Goal: Task Accomplishment & Management: Use online tool/utility

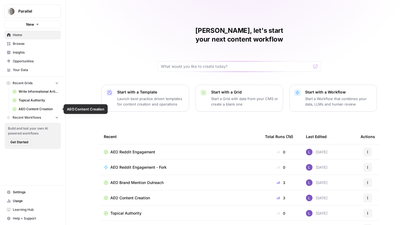
click at [39, 108] on span "AEO Content Creation" at bounding box center [39, 108] width 40 height 5
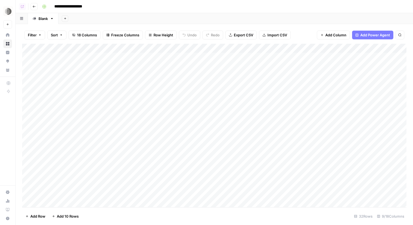
click at [322, 58] on div "Add Column" at bounding box center [214, 125] width 384 height 163
click at [324, 68] on div "Add Column" at bounding box center [214, 125] width 384 height 163
click at [324, 76] on div "Add Column" at bounding box center [214, 125] width 384 height 163
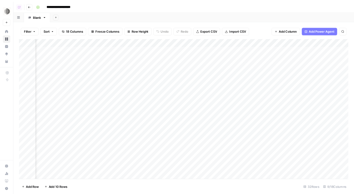
scroll to position [0, 138]
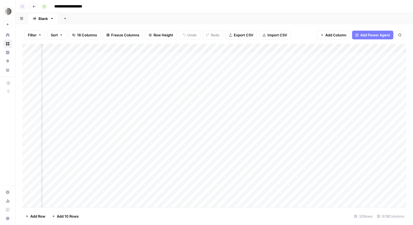
click at [192, 55] on div "Add Column" at bounding box center [214, 125] width 384 height 163
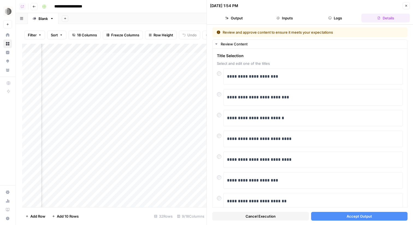
click at [363, 212] on button "Accept Output" at bounding box center [359, 215] width 97 height 9
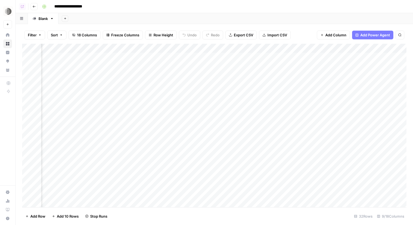
click at [169, 68] on div "Add Column" at bounding box center [214, 125] width 384 height 163
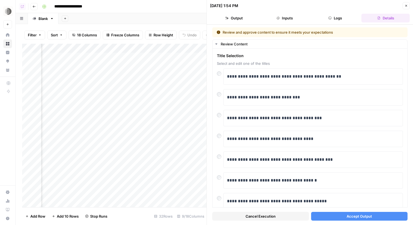
click at [348, 215] on span "Accept Output" at bounding box center [358, 215] width 25 height 5
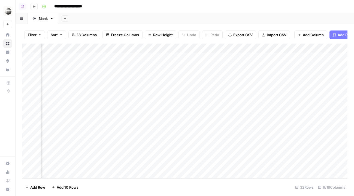
click at [183, 76] on div "Add Column" at bounding box center [185, 111] width 326 height 135
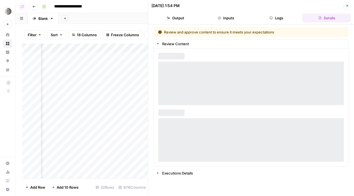
click at [350, 5] on button "Close" at bounding box center [347, 5] width 7 height 7
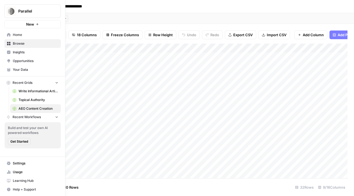
click at [22, 38] on link "Home" at bounding box center [32, 35] width 56 height 9
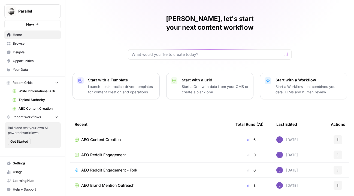
scroll to position [39, 0]
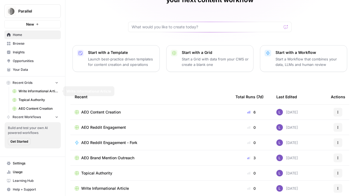
click at [27, 43] on span "Browse" at bounding box center [36, 43] width 46 height 5
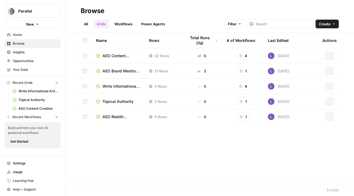
click at [31, 52] on span "Insights" at bounding box center [36, 52] width 46 height 5
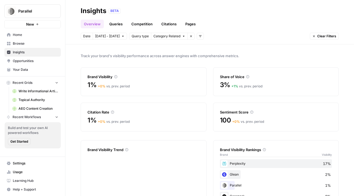
click at [34, 58] on link "Opportunities" at bounding box center [32, 61] width 56 height 9
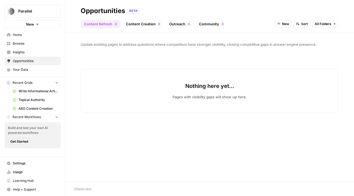
click at [283, 23] on span "New" at bounding box center [285, 24] width 7 height 5
click at [294, 34] on span "All Opportunities" at bounding box center [294, 35] width 28 height 5
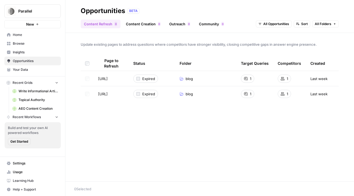
click at [117, 79] on icon "Go to page https://parallel.ai/blog/parallel-search-api" at bounding box center [115, 78] width 3 height 3
click at [327, 25] on span "All Folders" at bounding box center [323, 24] width 17 height 5
click at [29, 163] on span "Settings" at bounding box center [36, 163] width 46 height 5
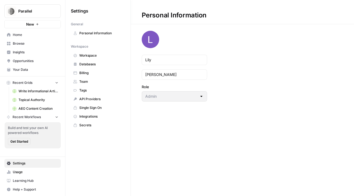
click at [87, 80] on span "Team" at bounding box center [100, 81] width 43 height 5
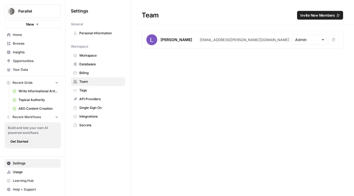
click at [29, 36] on span "Home" at bounding box center [36, 34] width 46 height 5
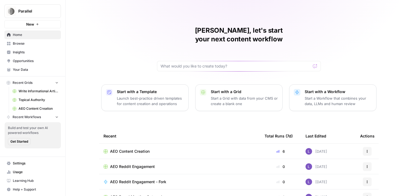
click at [30, 68] on span "Your Data" at bounding box center [36, 69] width 46 height 5
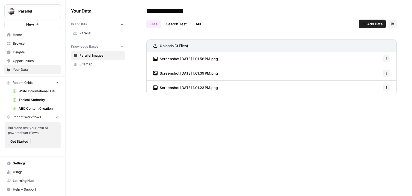
click at [96, 32] on span "Parallel" at bounding box center [100, 33] width 43 height 5
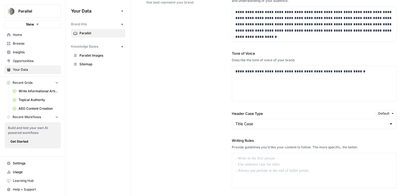
scroll to position [362, 0]
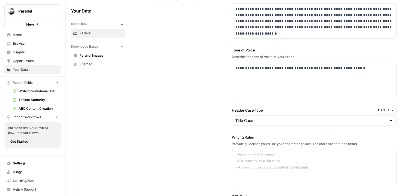
drag, startPoint x: 229, startPoint y: 139, endPoint x: 275, endPoint y: 136, distance: 45.9
click at [275, 136] on div "**********" at bounding box center [271, 118] width 250 height 293
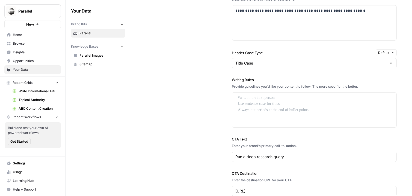
scroll to position [420, 0]
click at [255, 104] on div at bounding box center [314, 109] width 164 height 35
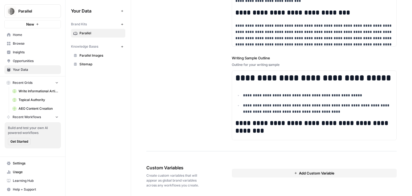
scroll to position [751, 0]
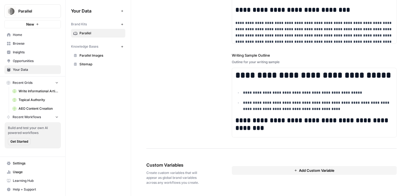
click at [259, 171] on button "Add Custom Variable" at bounding box center [314, 170] width 165 height 9
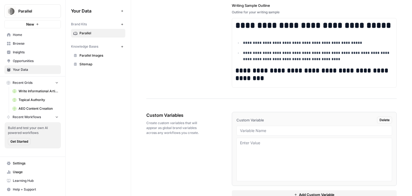
scroll to position [815, 0]
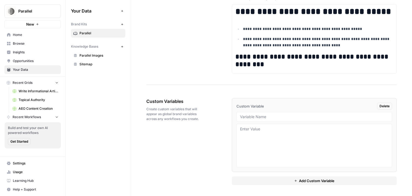
click at [123, 46] on icon "button" at bounding box center [122, 46] width 3 height 3
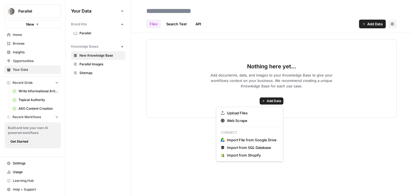
click at [270, 102] on span "Add Data" at bounding box center [274, 101] width 14 height 5
click at [237, 113] on span "Upload Files" at bounding box center [252, 113] width 50 height 5
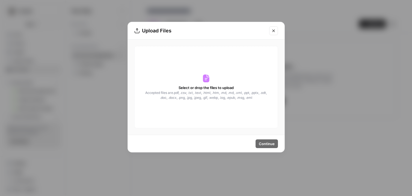
click at [272, 29] on icon "Close modal" at bounding box center [273, 31] width 4 height 4
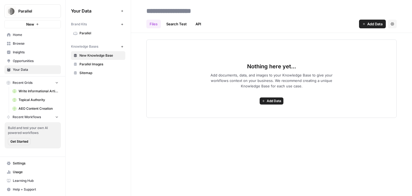
click at [271, 100] on span "Add Data" at bounding box center [274, 101] width 14 height 5
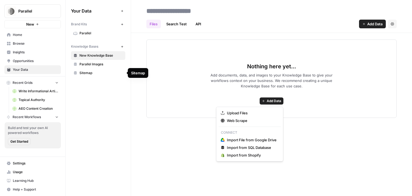
click at [81, 73] on span "Sitemap" at bounding box center [100, 73] width 43 height 5
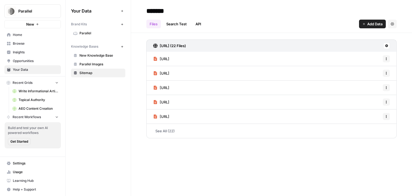
click at [374, 26] on span "Add Data" at bounding box center [374, 23] width 15 height 5
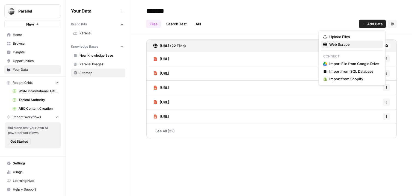
click at [330, 45] on span "Web Scrape" at bounding box center [354, 44] width 50 height 5
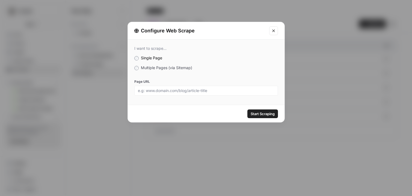
click at [160, 68] on span "Multiple Pages (via Sitemap)" at bounding box center [166, 67] width 51 height 5
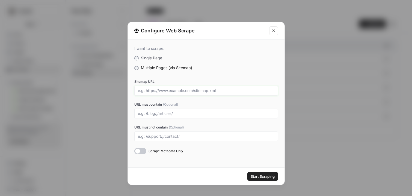
drag, startPoint x: 195, startPoint y: 91, endPoint x: 137, endPoint y: 90, distance: 58.1
click at [137, 90] on div at bounding box center [206, 91] width 144 height 10
drag, startPoint x: 194, startPoint y: 90, endPoint x: 223, endPoint y: 91, distance: 28.9
click at [223, 91] on input "Sitemap URL" at bounding box center [206, 90] width 136 height 5
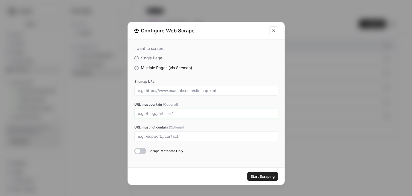
click at [249, 112] on input "URL must contain (Optional)" at bounding box center [206, 113] width 136 height 5
type input "blogs"
click at [275, 34] on button "Close modal" at bounding box center [273, 30] width 9 height 9
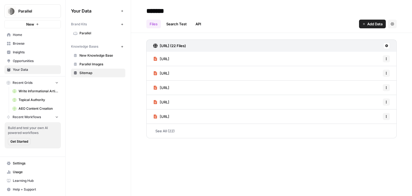
click at [169, 57] on span "[URL]" at bounding box center [165, 58] width 10 height 5
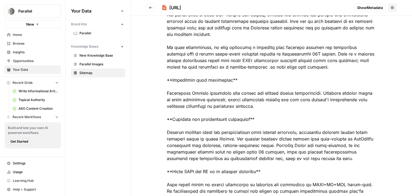
scroll to position [1004, 0]
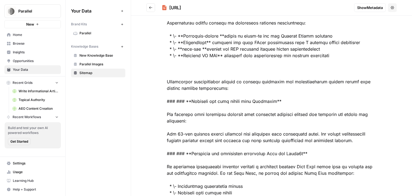
click at [151, 6] on icon "Go back" at bounding box center [151, 8] width 4 height 4
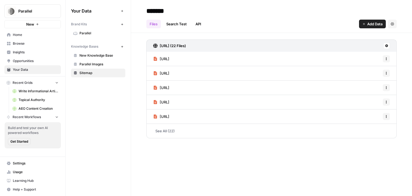
click at [89, 65] on span "Parallel Images" at bounding box center [100, 64] width 43 height 5
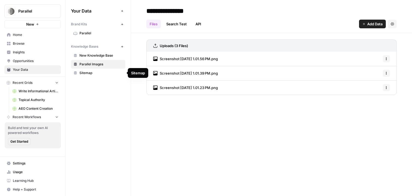
click at [173, 59] on span "Screenshot [DATE] 1.01.56 PM.png" at bounding box center [189, 58] width 58 height 5
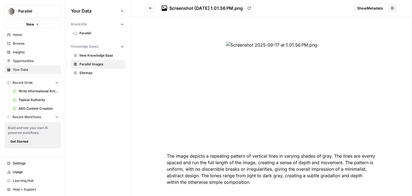
scroll to position [7, 0]
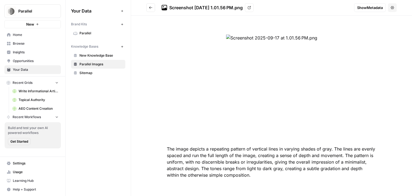
click at [150, 10] on button "Go back" at bounding box center [150, 7] width 9 height 9
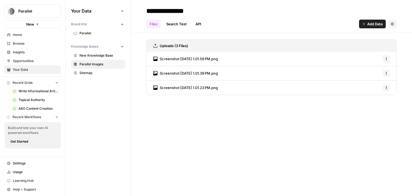
click at [181, 75] on span "Screenshot [DATE] 1.01.39 PM.png" at bounding box center [189, 73] width 58 height 5
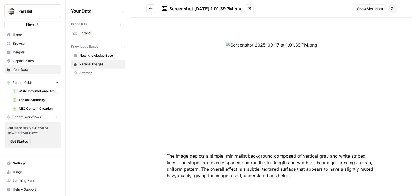
click at [145, 7] on header "Screenshot [DATE] 1.01.39 PM.png View Show Metadata Options" at bounding box center [271, 9] width 281 height 18
click at [151, 10] on icon "Go back" at bounding box center [151, 9] width 4 height 4
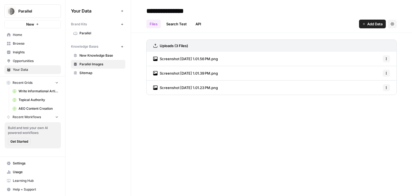
click at [23, 45] on span "Browse" at bounding box center [36, 43] width 46 height 5
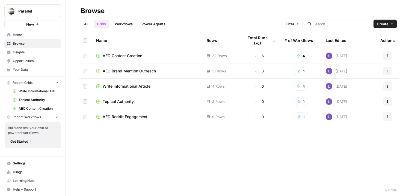
click at [125, 24] on link "Workflows" at bounding box center [123, 24] width 25 height 9
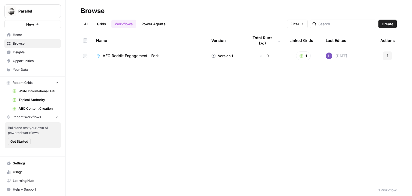
click at [393, 23] on button "Create" at bounding box center [387, 24] width 18 height 9
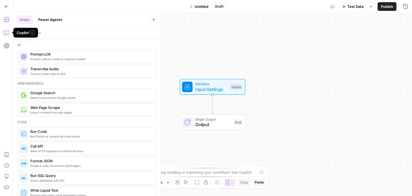
click at [7, 32] on icon "button" at bounding box center [6, 32] width 5 height 5
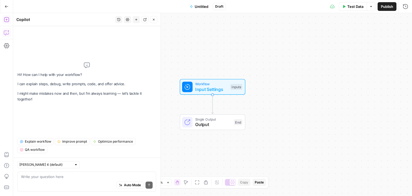
click at [6, 20] on icon "button" at bounding box center [6, 19] width 5 height 5
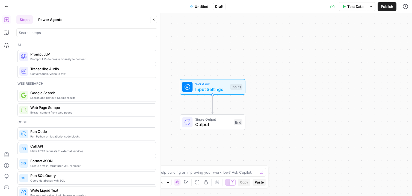
click at [60, 22] on button "Power Agents" at bounding box center [50, 19] width 31 height 9
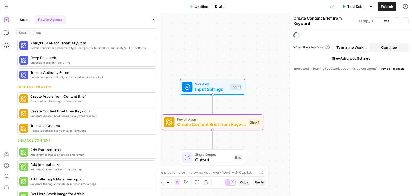
scroll to position [56, 0]
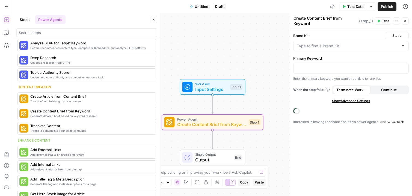
click at [204, 123] on span "Create Content Brief from Keyword" at bounding box center [211, 124] width 69 height 7
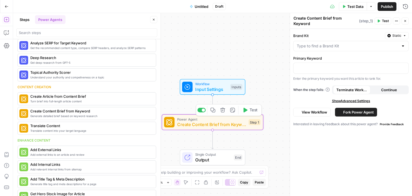
click at [204, 123] on span "Create Content Brief from Keyword" at bounding box center [211, 124] width 69 height 7
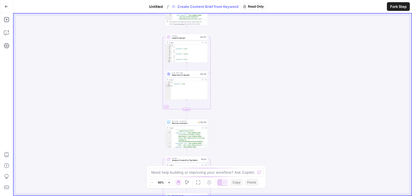
scroll to position [139, 0]
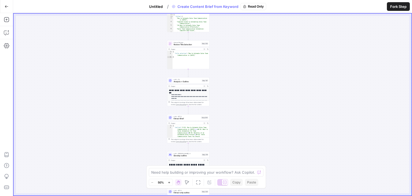
click at [183, 81] on span "Analysis + Outline" at bounding box center [187, 81] width 27 height 3
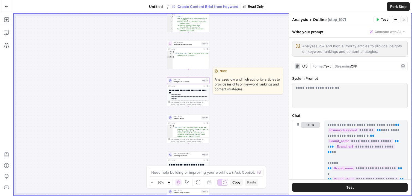
click at [183, 81] on span "Analysis + Outline" at bounding box center [187, 81] width 27 height 3
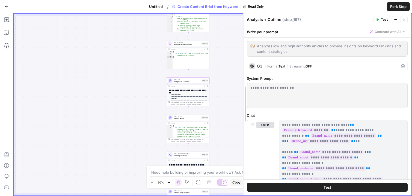
drag, startPoint x: 289, startPoint y: 110, endPoint x: 207, endPoint y: 110, distance: 82.1
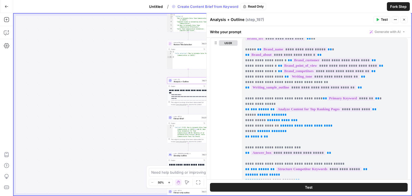
scroll to position [42, 0]
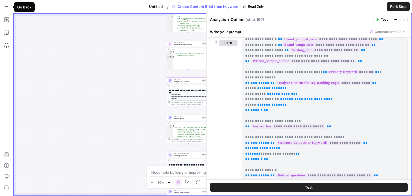
click at [3, 8] on button "Go Back" at bounding box center [7, 7] width 10 height 10
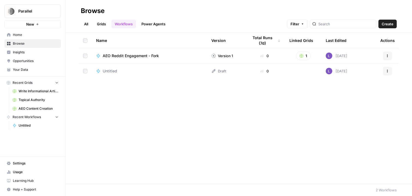
click at [23, 52] on span "Insights" at bounding box center [36, 52] width 46 height 5
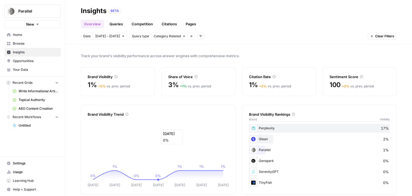
scroll to position [7, 0]
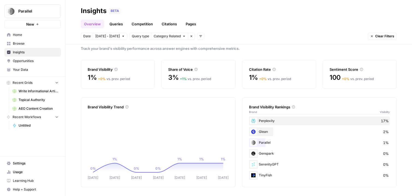
click at [196, 69] on icon at bounding box center [195, 69] width 3 height 3
click at [124, 23] on link "Queries" at bounding box center [116, 24] width 20 height 9
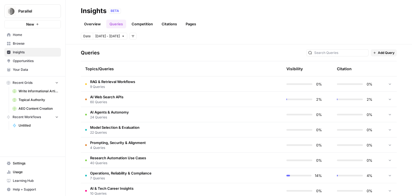
scroll to position [111, 0]
click at [145, 84] on td "RAG & Retrieval Workflows 9 Queries" at bounding box center [155, 83] width 149 height 15
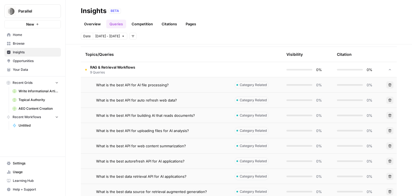
scroll to position [130, 0]
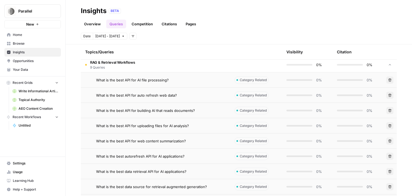
click at [109, 80] on span "What is the best API for AI file processing?" at bounding box center [132, 79] width 73 height 5
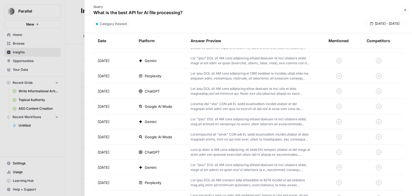
scroll to position [134, 0]
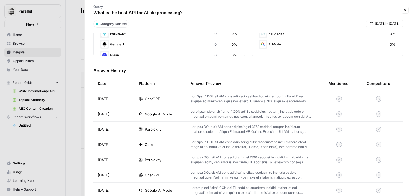
click at [149, 100] on span "ChatGPT" at bounding box center [152, 98] width 15 height 5
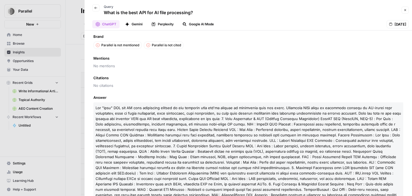
scroll to position [7, 0]
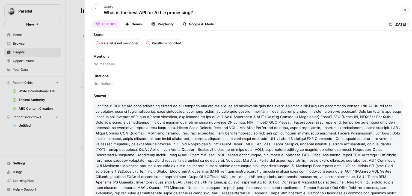
click at [136, 26] on button "Gemini" at bounding box center [134, 24] width 24 height 8
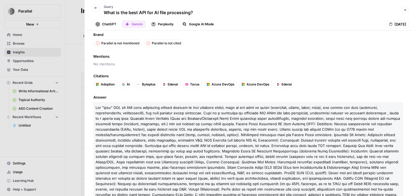
scroll to position [1, 0]
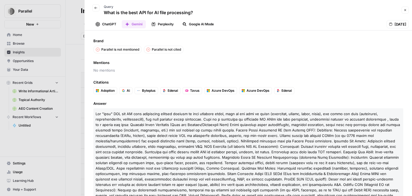
click at [200, 26] on button "Google AI Mode" at bounding box center [198, 24] width 38 height 8
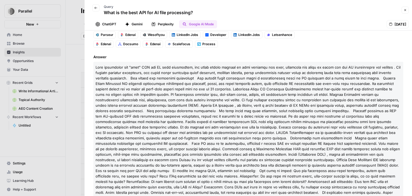
scroll to position [86, 0]
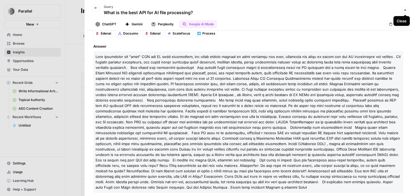
click at [405, 8] on icon "button" at bounding box center [404, 9] width 3 height 3
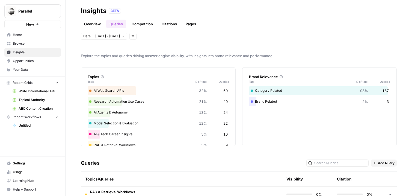
scroll to position [29, 0]
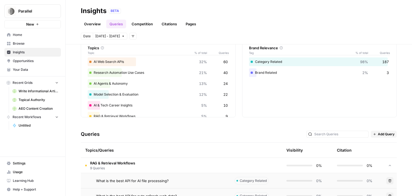
click at [389, 132] on span "Add Query" at bounding box center [386, 134] width 17 height 5
click at [145, 24] on link "Competition" at bounding box center [142, 24] width 28 height 9
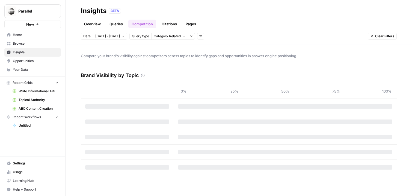
click at [162, 25] on link "Citations" at bounding box center [169, 24] width 22 height 9
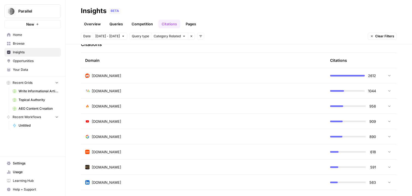
scroll to position [135, 0]
click at [162, 72] on td "[DOMAIN_NAME]" at bounding box center [203, 76] width 245 height 15
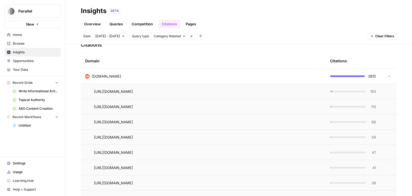
click at [373, 93] on span "193" at bounding box center [372, 91] width 7 height 5
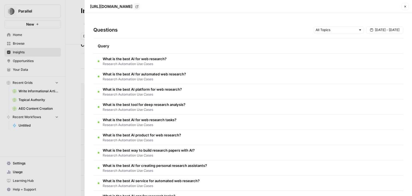
click at [404, 3] on header "[URL][DOMAIN_NAME] Go to page Close" at bounding box center [248, 6] width 327 height 13
click at [404, 6] on icon "button" at bounding box center [405, 7] width 2 height 2
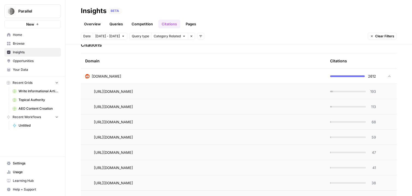
click at [189, 27] on link "Pages" at bounding box center [190, 24] width 17 height 9
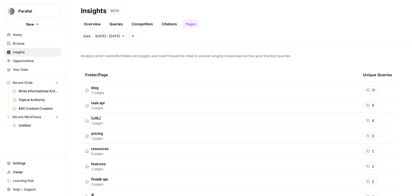
click at [115, 94] on td "blog 11 pages" at bounding box center [219, 90] width 277 height 15
click at [369, 106] on icon at bounding box center [367, 105] width 3 height 3
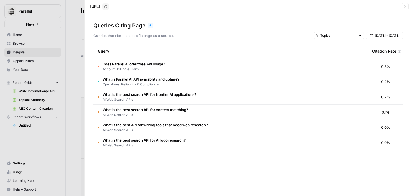
click at [404, 4] on button "Close" at bounding box center [404, 6] width 7 height 7
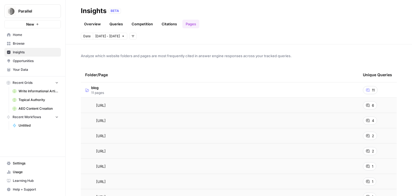
click at [26, 64] on link "Opportunities" at bounding box center [32, 61] width 56 height 9
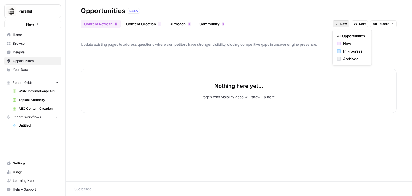
click at [341, 24] on span "New" at bounding box center [343, 24] width 7 height 5
click at [353, 38] on span "All Opportunities" at bounding box center [351, 35] width 28 height 5
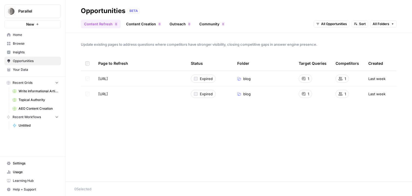
click at [144, 26] on link "Content Creation 0" at bounding box center [143, 24] width 41 height 9
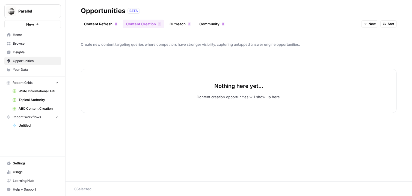
click at [370, 24] on span "New" at bounding box center [371, 24] width 7 height 5
click at [371, 37] on span "All Opportunities" at bounding box center [380, 35] width 28 height 5
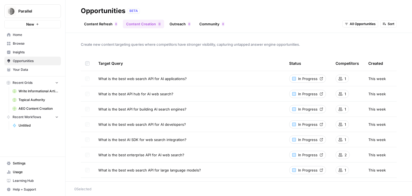
scroll to position [5, 0]
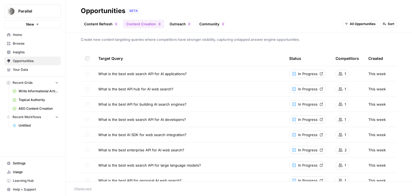
click at [28, 45] on span "Browse" at bounding box center [36, 43] width 46 height 5
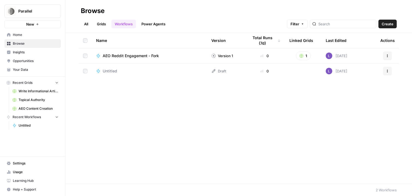
click at [104, 25] on link "Grids" at bounding box center [102, 24] width 16 height 9
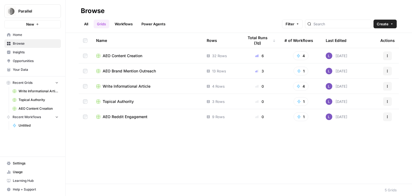
click at [124, 56] on span "AEO Content Creation" at bounding box center [123, 55] width 40 height 5
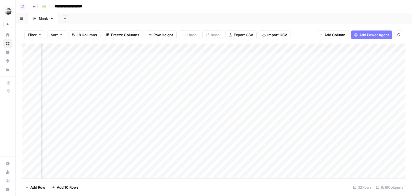
scroll to position [0, 139]
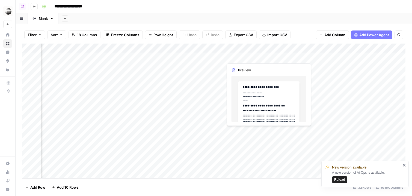
click at [244, 57] on div "Add Column" at bounding box center [213, 111] width 383 height 135
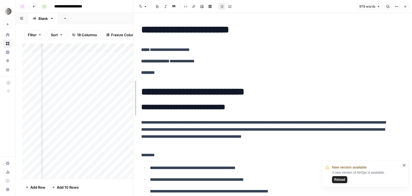
drag, startPoint x: 207, startPoint y: 60, endPoint x: 129, endPoint y: 62, distance: 77.5
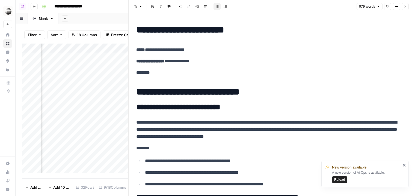
drag, startPoint x: 258, startPoint y: 28, endPoint x: 124, endPoint y: 27, distance: 133.2
click at [124, 27] on body "**********" at bounding box center [206, 98] width 412 height 196
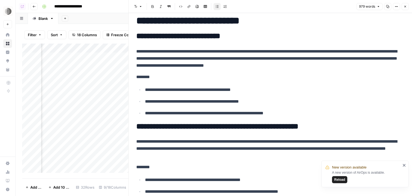
scroll to position [71, 0]
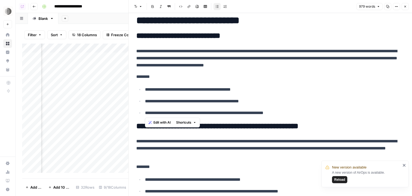
drag, startPoint x: 302, startPoint y: 115, endPoint x: 126, endPoint y: 96, distance: 177.1
click at [128, 96] on div "**********" at bounding box center [270, 98] width 284 height 196
click at [270, 97] on ul "**********" at bounding box center [270, 101] width 268 height 31
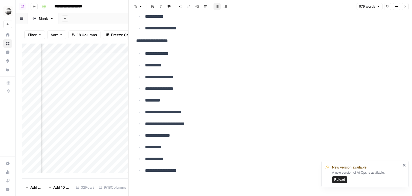
scroll to position [1538, 0]
click at [407, 5] on button "Close" at bounding box center [404, 6] width 7 height 7
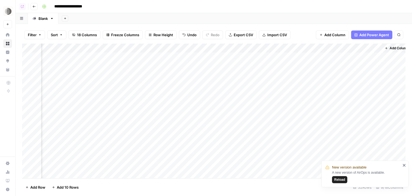
scroll to position [0, 250]
click at [190, 56] on div "Add Column" at bounding box center [213, 111] width 383 height 135
click at [194, 65] on div "Add Column" at bounding box center [213, 111] width 383 height 135
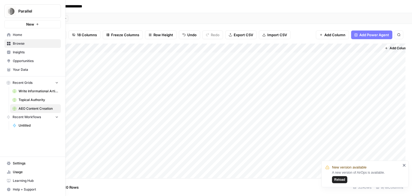
click at [11, 60] on link "Opportunities" at bounding box center [32, 61] width 56 height 9
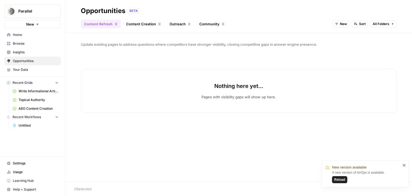
click at [177, 22] on link "Outreach 0" at bounding box center [180, 24] width 28 height 9
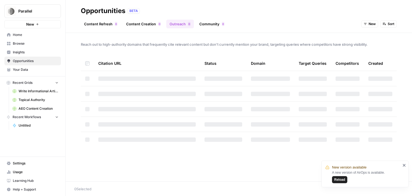
click at [374, 22] on span "New" at bounding box center [371, 24] width 7 height 5
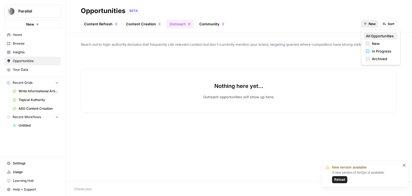
click at [386, 35] on span "All Opportunities" at bounding box center [380, 35] width 28 height 5
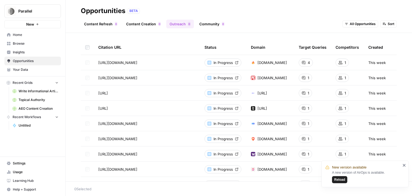
scroll to position [16, 0]
click at [36, 42] on span "Browse" at bounding box center [36, 43] width 46 height 5
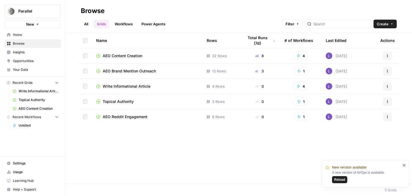
click at [141, 70] on span "AEO Brand Mention Outreach" at bounding box center [129, 70] width 53 height 5
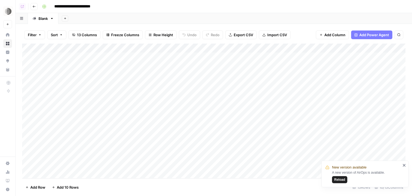
click at [203, 87] on div "Add Column" at bounding box center [213, 111] width 383 height 135
click at [203, 96] on div "Add Column" at bounding box center [213, 111] width 383 height 135
click at [203, 108] on div "Add Column" at bounding box center [213, 111] width 383 height 135
click at [233, 58] on div "Add Column" at bounding box center [213, 111] width 383 height 135
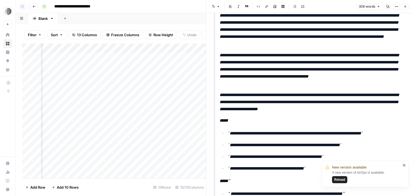
scroll to position [222, 0]
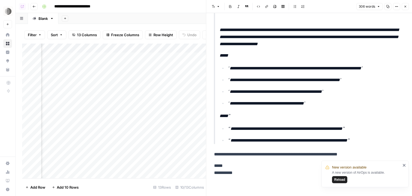
click at [405, 6] on icon "button" at bounding box center [404, 6] width 3 height 3
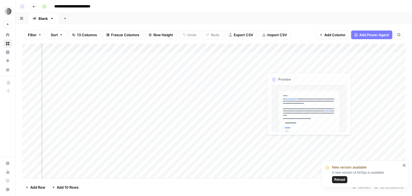
click at [309, 59] on div "Add Column" at bounding box center [213, 111] width 383 height 135
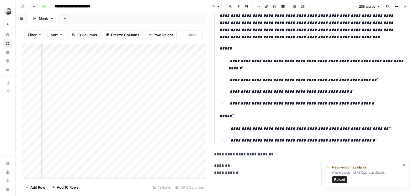
scroll to position [227, 0]
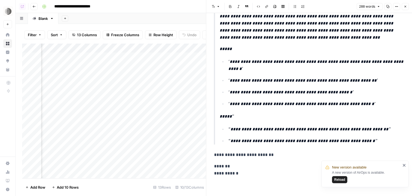
click at [406, 6] on icon "button" at bounding box center [404, 6] width 3 height 3
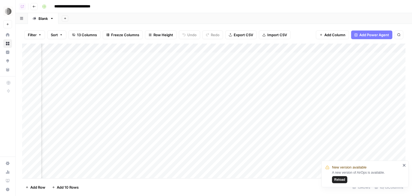
click at [358, 57] on div "Add Column" at bounding box center [213, 111] width 383 height 135
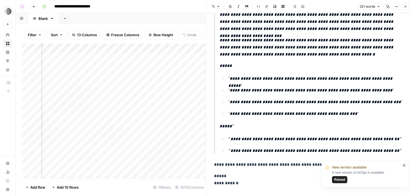
scroll to position [222, 0]
click at [407, 4] on button "Close" at bounding box center [404, 6] width 7 height 7
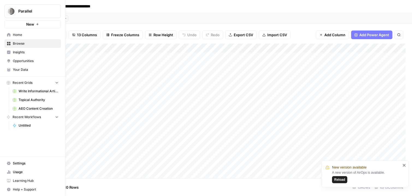
click at [19, 61] on span "Opportunities" at bounding box center [36, 61] width 46 height 5
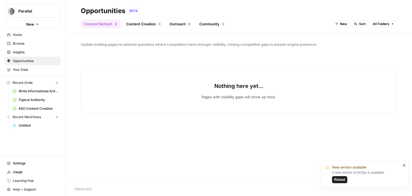
click at [206, 22] on link "Community 0" at bounding box center [212, 24] width 32 height 9
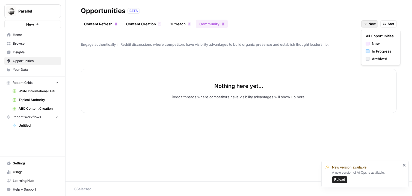
click at [365, 26] on button "New" at bounding box center [369, 23] width 17 height 7
click at [387, 34] on span "All Opportunities" at bounding box center [380, 35] width 28 height 5
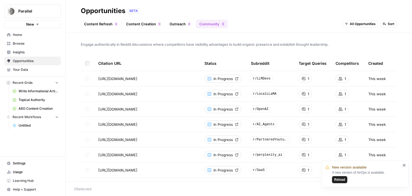
scroll to position [14, 0]
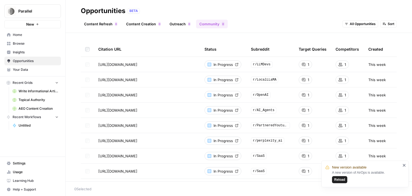
click at [29, 43] on span "Browse" at bounding box center [36, 43] width 46 height 5
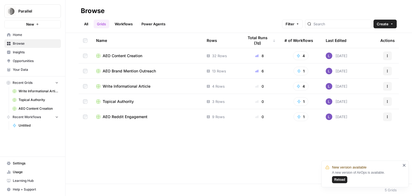
click at [124, 116] on span "AEO Reddit Engagement" at bounding box center [125, 116] width 45 height 5
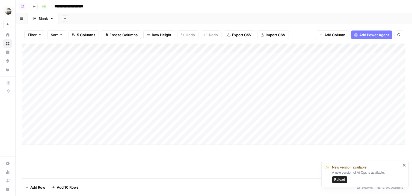
click at [310, 46] on div "Add Column" at bounding box center [213, 95] width 383 height 102
click at [310, 46] on div at bounding box center [372, 49] width 194 height 11
drag, startPoint x: 306, startPoint y: 62, endPoint x: 336, endPoint y: 62, distance: 30.3
click at [336, 62] on body "**********" at bounding box center [206, 98] width 412 height 196
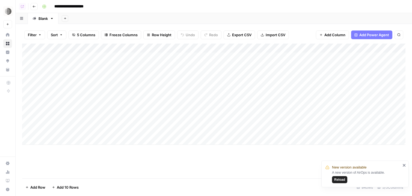
click at [336, 62] on div "Add Column" at bounding box center [213, 95] width 383 height 102
click at [244, 56] on div "Add Column" at bounding box center [213, 95] width 383 height 102
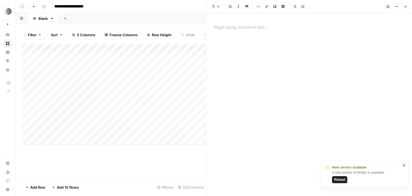
click at [406, 5] on icon "button" at bounding box center [404, 6] width 3 height 3
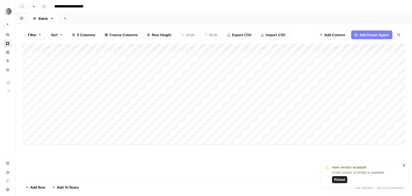
click at [333, 36] on span "Add Column" at bounding box center [334, 34] width 21 height 5
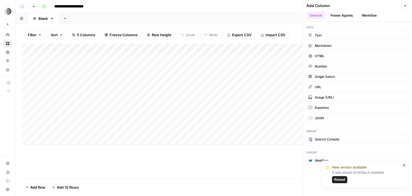
click at [373, 15] on button "Workflow" at bounding box center [369, 15] width 22 height 8
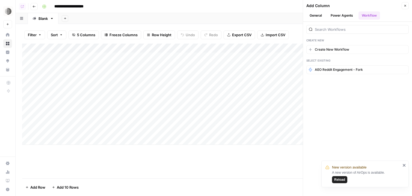
click at [366, 56] on div "Create New Create New Workflow Select Existing AEO Reddit Engagement - Fork" at bounding box center [357, 50] width 109 height 56
click at [356, 52] on button "Create New Workflow" at bounding box center [357, 49] width 102 height 9
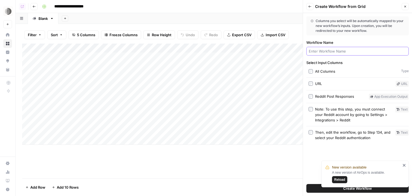
click at [352, 53] on input "Workflow Name" at bounding box center [357, 51] width 97 height 5
type input "reddit"
click at [329, 193] on div "Create Workflow" at bounding box center [357, 188] width 102 height 15
click at [319, 190] on button "Create Workflow" at bounding box center [357, 188] width 102 height 9
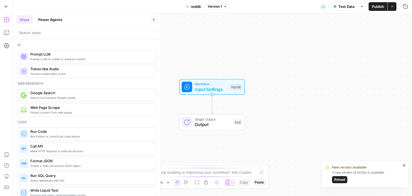
click at [204, 88] on span "Input Settings" at bounding box center [211, 89] width 32 height 7
click at [217, 86] on span "Input Settings" at bounding box center [211, 89] width 32 height 7
click at [238, 88] on div "Inputs" at bounding box center [236, 87] width 12 height 6
click at [338, 39] on span "Add Field" at bounding box center [344, 36] width 16 height 5
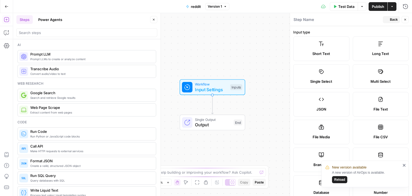
click at [378, 49] on label "Long Text" at bounding box center [381, 49] width 56 height 25
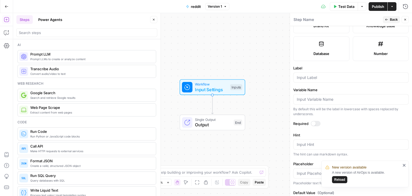
scroll to position [172, 0]
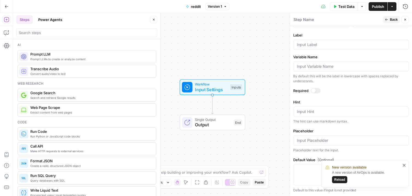
click at [330, 47] on div at bounding box center [350, 45] width 115 height 10
type input "post"
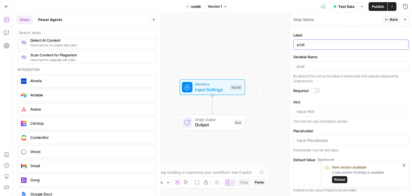
scroll to position [1147, 0]
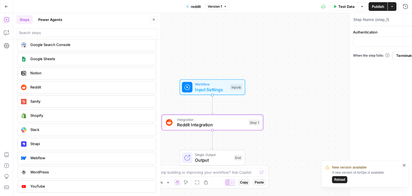
type textarea "Reddit Integration"
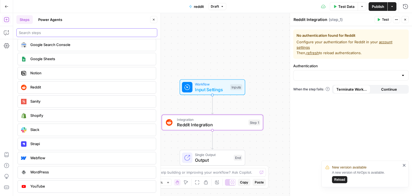
click at [47, 33] on input "search" at bounding box center [87, 32] width 136 height 5
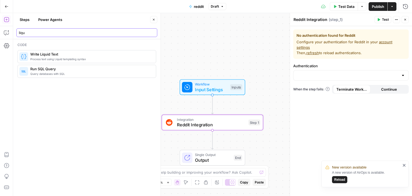
scroll to position [0, 0]
type input "liqu"
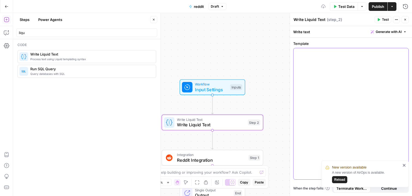
click at [336, 83] on div at bounding box center [350, 114] width 115 height 132
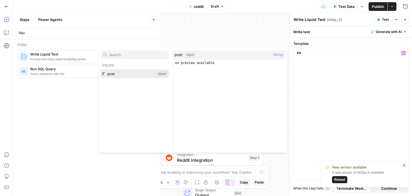
click at [147, 75] on button "Select variable post" at bounding box center [135, 74] width 68 height 9
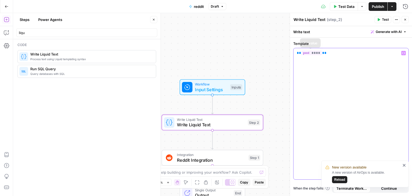
drag, startPoint x: 347, startPoint y: 53, endPoint x: 281, endPoint y: 53, distance: 65.8
click at [281, 53] on body "New version available A new version of AirOps is available. Reload Parallel New…" at bounding box center [206, 98] width 412 height 196
click at [408, 19] on header "Write Liquid Text Write Liquid Text ( step_2 ) Test Actions Close" at bounding box center [351, 19] width 122 height 13
click at [404, 20] on icon "button" at bounding box center [404, 19] width 3 height 3
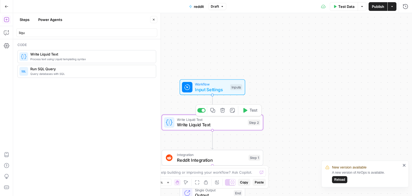
click at [223, 112] on icon "button" at bounding box center [222, 110] width 5 height 5
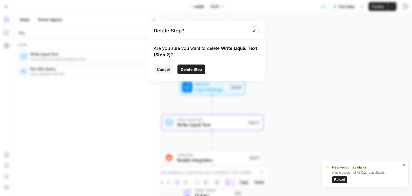
click at [193, 70] on span "Delete Step" at bounding box center [191, 69] width 21 height 5
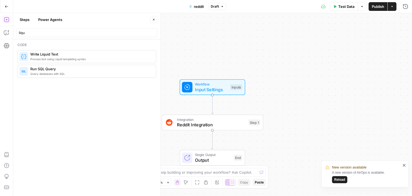
click at [379, 4] on span "Publish" at bounding box center [378, 6] width 12 height 5
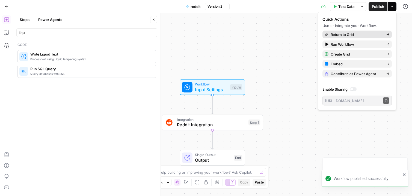
click at [356, 37] on link "Return to Grid" at bounding box center [356, 35] width 69 height 8
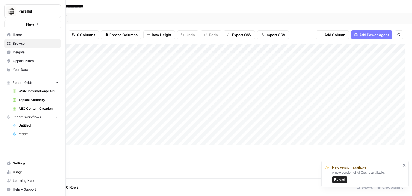
click at [28, 43] on span "Browse" at bounding box center [36, 43] width 46 height 5
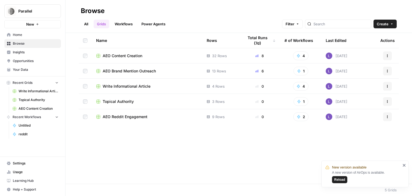
click at [123, 58] on span "AEO Content Creation" at bounding box center [123, 55] width 40 height 5
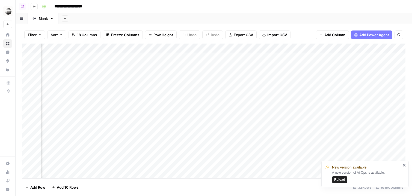
scroll to position [0, 203]
click at [317, 58] on div "Add Column" at bounding box center [213, 111] width 383 height 135
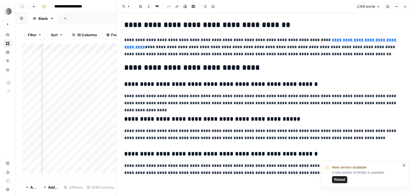
scroll to position [1604, 0]
click at [406, 5] on icon "button" at bounding box center [404, 6] width 3 height 3
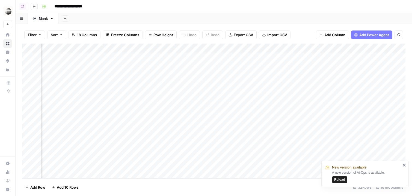
scroll to position [0, 77]
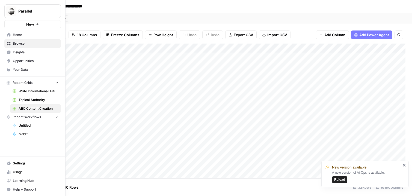
click at [27, 68] on span "Your Data" at bounding box center [36, 69] width 46 height 5
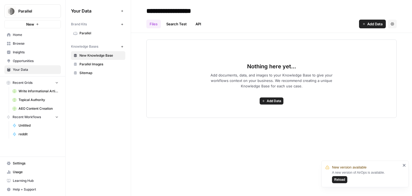
click at [80, 32] on span "Parallel" at bounding box center [100, 33] width 43 height 5
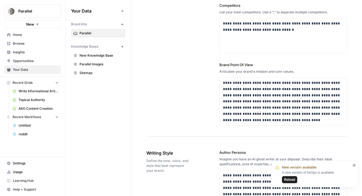
scroll to position [233, 0]
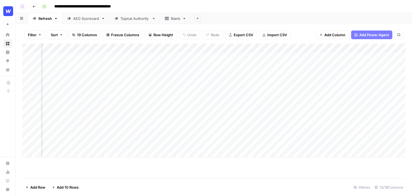
scroll to position [0, 188]
click at [176, 58] on div "Add Column" at bounding box center [213, 101] width 383 height 114
click at [176, 57] on div "Add Column" at bounding box center [213, 101] width 383 height 114
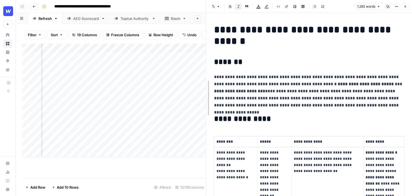
drag, startPoint x: 207, startPoint y: 71, endPoint x: 56, endPoint y: 71, distance: 150.3
click at [56, 71] on body "**********" at bounding box center [206, 98] width 412 height 196
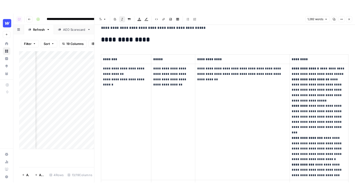
scroll to position [73, 0]
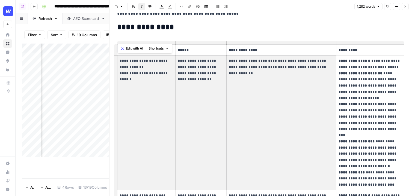
drag, startPoint x: 120, startPoint y: 61, endPoint x: 298, endPoint y: 115, distance: 185.4
click at [299, 115] on tr "**********" at bounding box center [260, 123] width 287 height 135
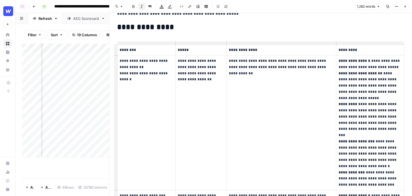
click at [335, 121] on td "**********" at bounding box center [281, 123] width 110 height 135
